Goal: Task Accomplishment & Management: Complete application form

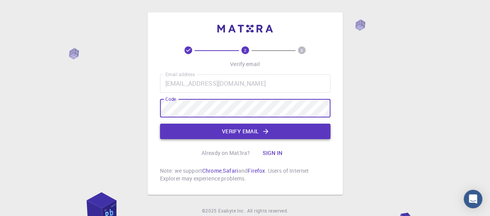
click at [279, 132] on button "Verify email" at bounding box center [245, 131] width 170 height 15
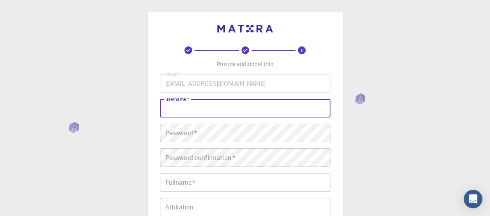
click at [227, 113] on input "username   *" at bounding box center [245, 108] width 170 height 19
drag, startPoint x: 227, startPoint y: 113, endPoint x: 192, endPoint y: 106, distance: 35.9
click at [192, 106] on input "username   *" at bounding box center [245, 108] width 170 height 19
type input "siamergn [PERSON_NAME]"
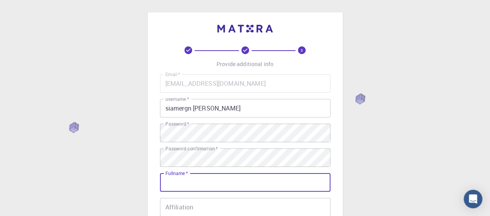
click at [228, 179] on input "Fullname   *" at bounding box center [245, 182] width 170 height 19
type input "SIAMERGN [PERSON_NAME]"
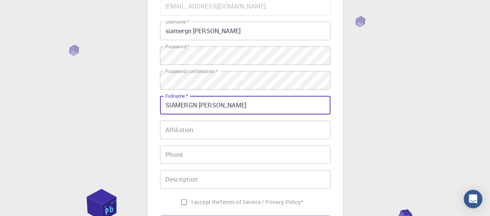
scroll to position [116, 0]
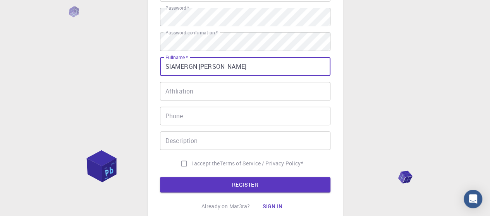
click at [182, 163] on input "I accept the Terms of Service / Privacy Policy *" at bounding box center [183, 163] width 15 height 15
checkbox input "true"
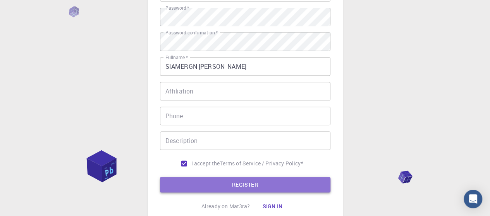
click at [206, 185] on button "REGISTER" at bounding box center [245, 184] width 170 height 15
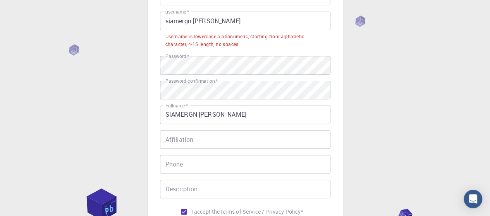
scroll to position [77, 0]
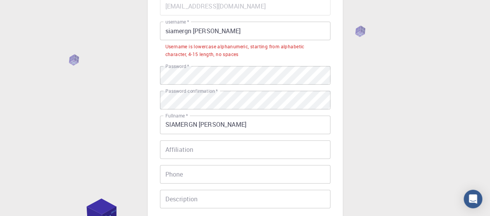
click at [192, 29] on input "siamergn [PERSON_NAME]" at bounding box center [245, 31] width 170 height 19
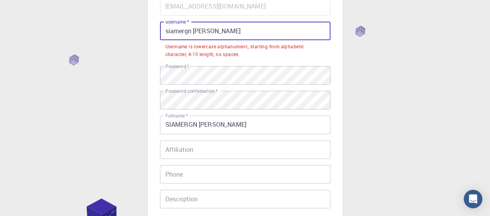
click at [194, 29] on input "siamergn [PERSON_NAME]" at bounding box center [245, 31] width 170 height 19
click at [193, 28] on input "siamergn [PERSON_NAME]" at bounding box center [245, 31] width 170 height 19
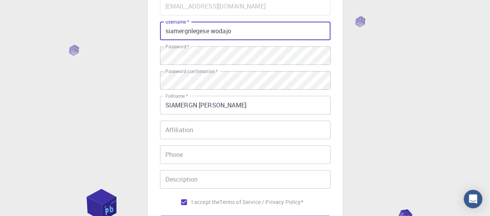
drag, startPoint x: 240, startPoint y: 31, endPoint x: 212, endPoint y: 41, distance: 29.9
click at [212, 41] on div "Email   * [EMAIL_ADDRESS][DOMAIN_NAME] Email   * username   * siamergnlegese wo…" at bounding box center [245, 103] width 170 height 213
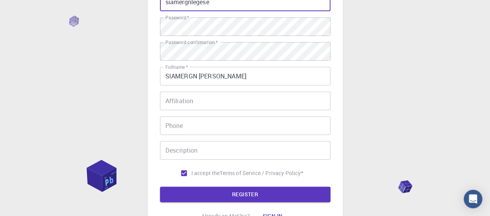
scroll to position [155, 0]
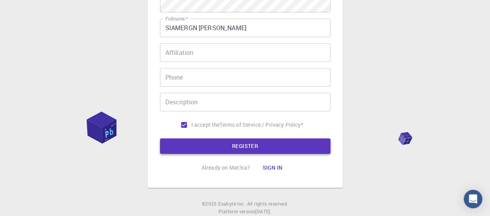
type input "siamergnlegese"
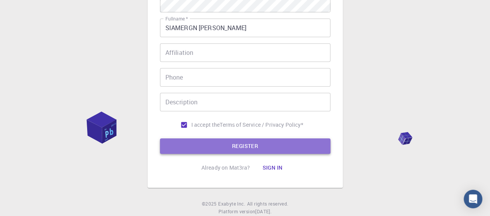
click at [254, 148] on button "REGISTER" at bounding box center [245, 146] width 170 height 15
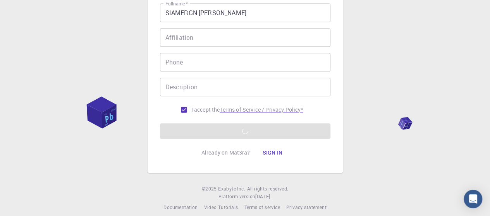
scroll to position [178, 0]
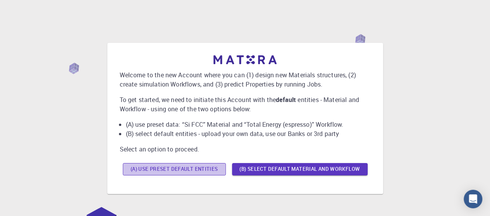
click at [190, 168] on button "(A) Use preset default entities" at bounding box center [174, 169] width 103 height 12
